Goal: Task Accomplishment & Management: Complete application form

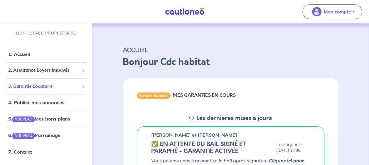
click at [61, 84] on span "3. Garantie Locataire" at bounding box center [43, 86] width 71 height 7
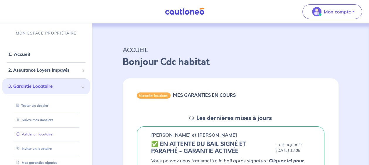
click at [38, 137] on link "Valider un locataire" at bounding box center [33, 135] width 38 height 4
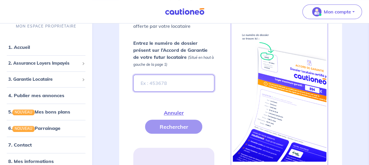
scroll to position [234, 0]
paste input "rB7Er2"
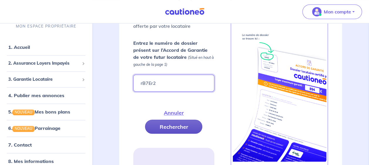
type input "rB7Er2"
click at [165, 131] on button "Rechercher" at bounding box center [173, 127] width 57 height 14
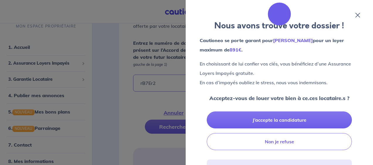
click at [359, 14] on icon at bounding box center [358, 15] width 5 height 5
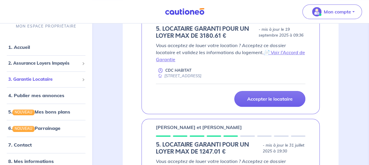
click at [56, 79] on span "3. Garantie Locataire" at bounding box center [43, 79] width 71 height 7
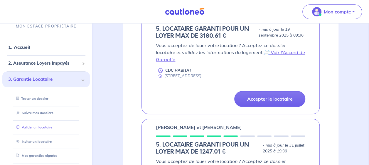
click at [34, 130] on link "Valider un locataire" at bounding box center [33, 128] width 38 height 4
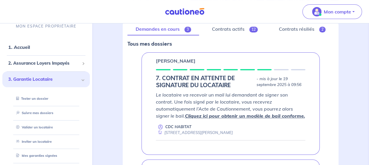
scroll to position [0, 0]
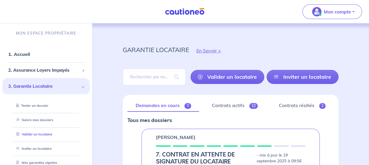
click at [36, 134] on link "Valider un locataire" at bounding box center [33, 135] width 38 height 4
click at [133, 79] on input "search" at bounding box center [154, 77] width 63 height 17
paste input "U1M8Vt"
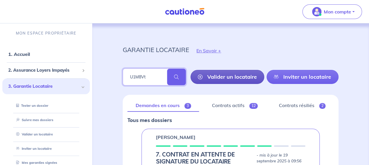
type input "U1M8Vt"
click at [226, 77] on link "Valider un locataire" at bounding box center [227, 77] width 74 height 14
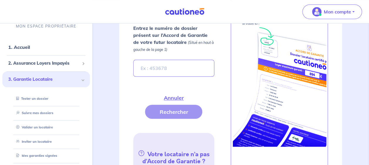
scroll to position [249, 0]
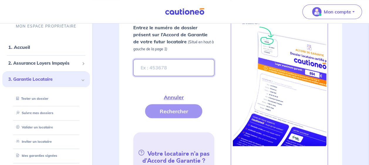
click at [151, 68] on input "Entrez le numéro de dossier présent sur l’Accord de Garantie de votre futur loc…" at bounding box center [173, 67] width 81 height 17
paste input "U1M8Vt"
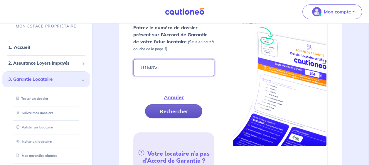
type input "U1M8Vt"
click at [170, 115] on button "Rechercher" at bounding box center [173, 111] width 57 height 14
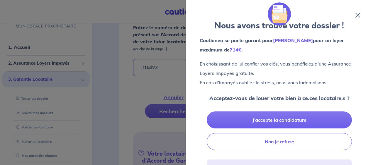
click at [357, 16] on icon at bounding box center [358, 15] width 5 height 5
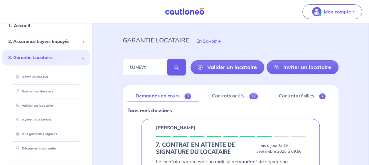
scroll to position [0, 0]
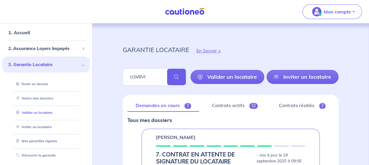
click at [45, 111] on link "Valider un locataire" at bounding box center [33, 113] width 38 height 4
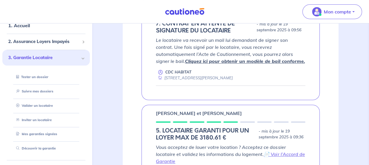
scroll to position [144, 0]
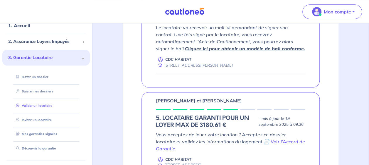
click at [33, 104] on link "Valider un locataire" at bounding box center [33, 106] width 38 height 4
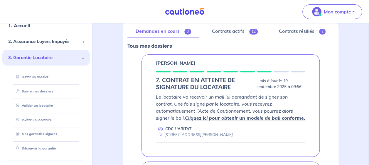
scroll to position [72, 0]
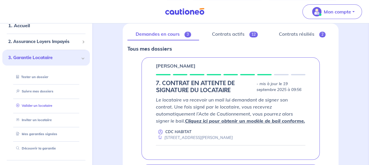
click at [43, 104] on link "Valider un locataire" at bounding box center [33, 106] width 38 height 4
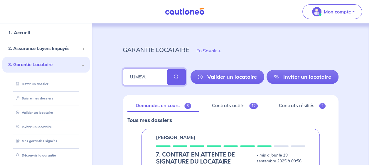
drag, startPoint x: 156, startPoint y: 76, endPoint x: 95, endPoint y: 78, distance: 61.3
click at [171, 79] on span at bounding box center [176, 77] width 19 height 16
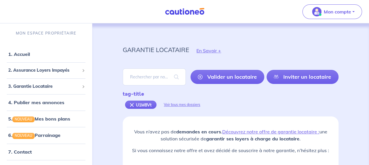
scroll to position [54, 0]
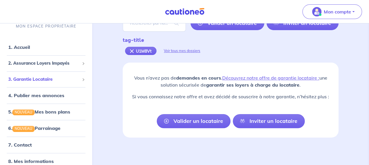
click at [42, 81] on span "3. Garantie Locataire" at bounding box center [43, 79] width 71 height 7
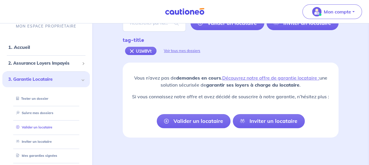
click at [42, 128] on link "Valider un locataire" at bounding box center [33, 128] width 38 height 4
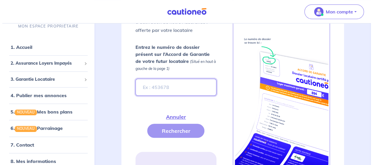
scroll to position [234, 0]
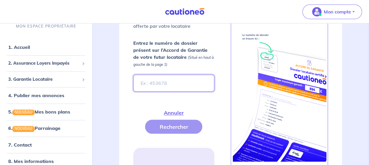
paste input "U1M8Vt"
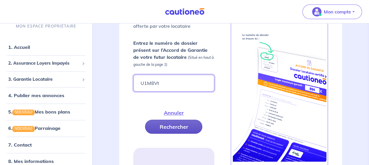
type input "U1M8Vt"
click at [180, 126] on button "Rechercher" at bounding box center [173, 127] width 57 height 14
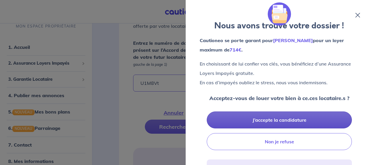
click at [272, 118] on button "J’accepte la candidature" at bounding box center [279, 120] width 145 height 17
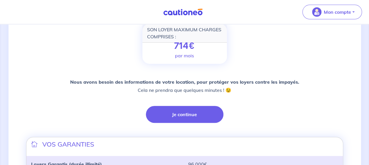
scroll to position [91, 0]
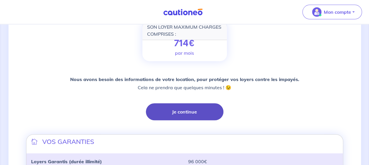
click at [184, 116] on button "Je continue" at bounding box center [184, 112] width 77 height 17
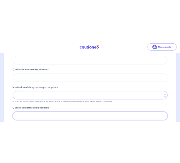
scroll to position [48, 0]
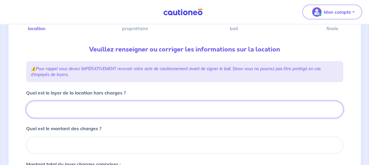
click at [106, 111] on input "Quel est le loyer de la location hors charges ?" at bounding box center [184, 109] width 317 height 17
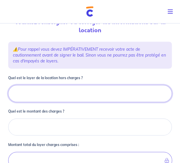
click at [18, 92] on input "Quel est le loyer de la location hors charges ?" at bounding box center [90, 93] width 164 height 17
type input "52"
type input "527"
type input "5"
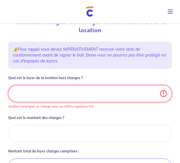
type input "3"
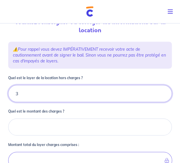
type input "39"
type input "396"
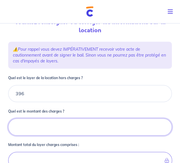
click at [23, 129] on input "Quel est le montant des charges ?" at bounding box center [90, 127] width 164 height 17
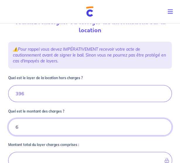
type input "62"
type input "458"
type input "62"
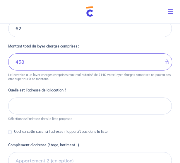
scroll to position [146, 0]
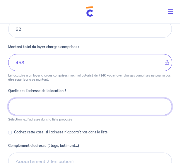
click at [30, 104] on input at bounding box center [90, 106] width 164 height 17
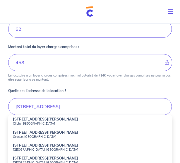
click at [24, 136] on small "Grasse, France" at bounding box center [90, 136] width 155 height 4
type input "78 Boulevard Victor Hugo, Grasse, France"
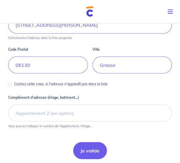
scroll to position [228, 0]
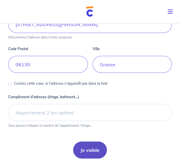
click at [90, 149] on button "Je valide" at bounding box center [90, 149] width 34 height 17
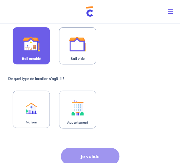
scroll to position [110, 0]
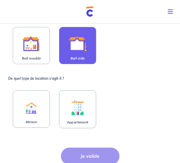
click at [80, 43] on img at bounding box center [78, 44] width 18 height 18
click at [0, 0] on input "Bail vide" at bounding box center [0, 0] width 0 height 0
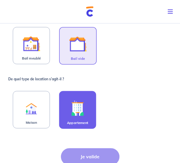
click at [80, 117] on label "Appartement" at bounding box center [77, 110] width 37 height 38
click at [0, 0] on input "Appartement" at bounding box center [0, 0] width 0 height 0
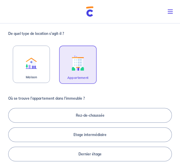
scroll to position [157, 0]
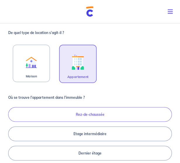
click at [59, 112] on label "Rez-de-chaussée" at bounding box center [90, 114] width 164 height 15
click at [12, 132] on input "Rez-de-chaussée" at bounding box center [10, 134] width 4 height 4
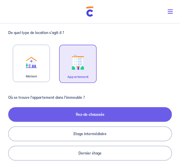
radio input "true"
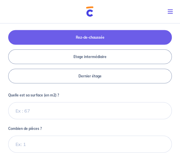
scroll to position [234, 0]
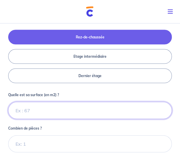
click at [20, 113] on input "Quelle est sa surface (en m2) ?" at bounding box center [90, 110] width 164 height 17
type input "29"
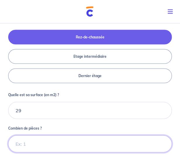
click at [18, 146] on input "Combien de pièces ?" at bounding box center [90, 143] width 164 height 17
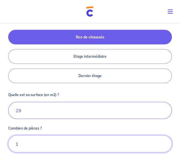
type input "1"
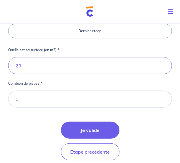
scroll to position [286, 0]
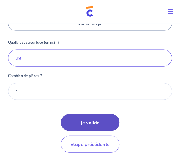
click at [73, 124] on button "Je valide" at bounding box center [90, 122] width 59 height 17
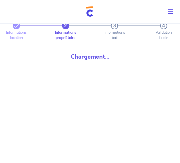
scroll to position [13, 0]
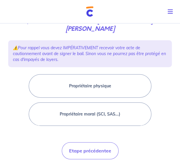
scroll to position [58, 0]
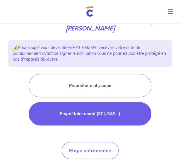
click at [73, 119] on button "Propriétaire moral (SCI, SAS...)" at bounding box center [90, 113] width 123 height 23
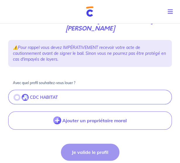
click at [15, 96] on input "radio" at bounding box center [17, 97] width 5 height 5
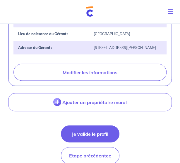
scroll to position [234, 0]
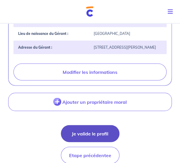
click at [87, 137] on button "Je valide le profil" at bounding box center [90, 133] width 59 height 17
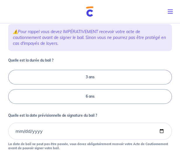
scroll to position [79, 0]
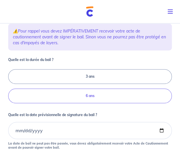
click at [81, 94] on label "6 ans" at bounding box center [90, 96] width 164 height 15
click at [12, 88] on input "6 ans" at bounding box center [10, 87] width 4 height 4
radio input "true"
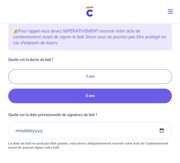
click at [83, 80] on label "3 ans" at bounding box center [90, 76] width 164 height 15
click at [12, 85] on input "3 ans" at bounding box center [10, 87] width 4 height 4
radio input "true"
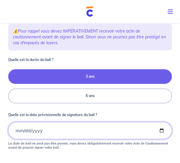
click at [15, 128] on input "Quelle est la date prévisionnelle de signature du bail ?" at bounding box center [90, 130] width 164 height 17
click at [57, 126] on input "Quelle est la date prévisionnelle de signature du bail ?" at bounding box center [90, 130] width 164 height 17
click at [43, 128] on input "Quelle est la date prévisionnelle de signature du bail ?" at bounding box center [90, 130] width 164 height 17
click at [37, 131] on input "Quelle est la date prévisionnelle de signature du bail ?" at bounding box center [90, 130] width 164 height 17
click at [162, 129] on input "Quelle est la date prévisionnelle de signature du bail ?" at bounding box center [90, 130] width 164 height 17
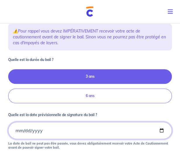
type input "2025-10-23"
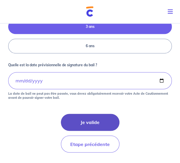
click at [81, 123] on button "Je valide" at bounding box center [90, 122] width 59 height 17
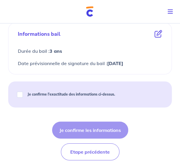
scroll to position [340, 0]
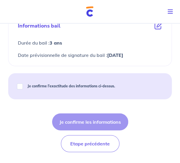
click at [16, 85] on div "Je confirme l’exactitude des informations ci-dessus." at bounding box center [68, 86] width 107 height 16
click at [22, 87] on input "Je confirme l’exactitude des informations ci-dessus." at bounding box center [20, 87] width 6 height 6
checkbox input "true"
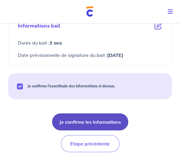
drag, startPoint x: 80, startPoint y: 127, endPoint x: 60, endPoint y: 119, distance: 22.0
click at [60, 119] on button "Je confirme les informations" at bounding box center [90, 122] width 76 height 17
